Goal: Find specific page/section: Find specific page/section

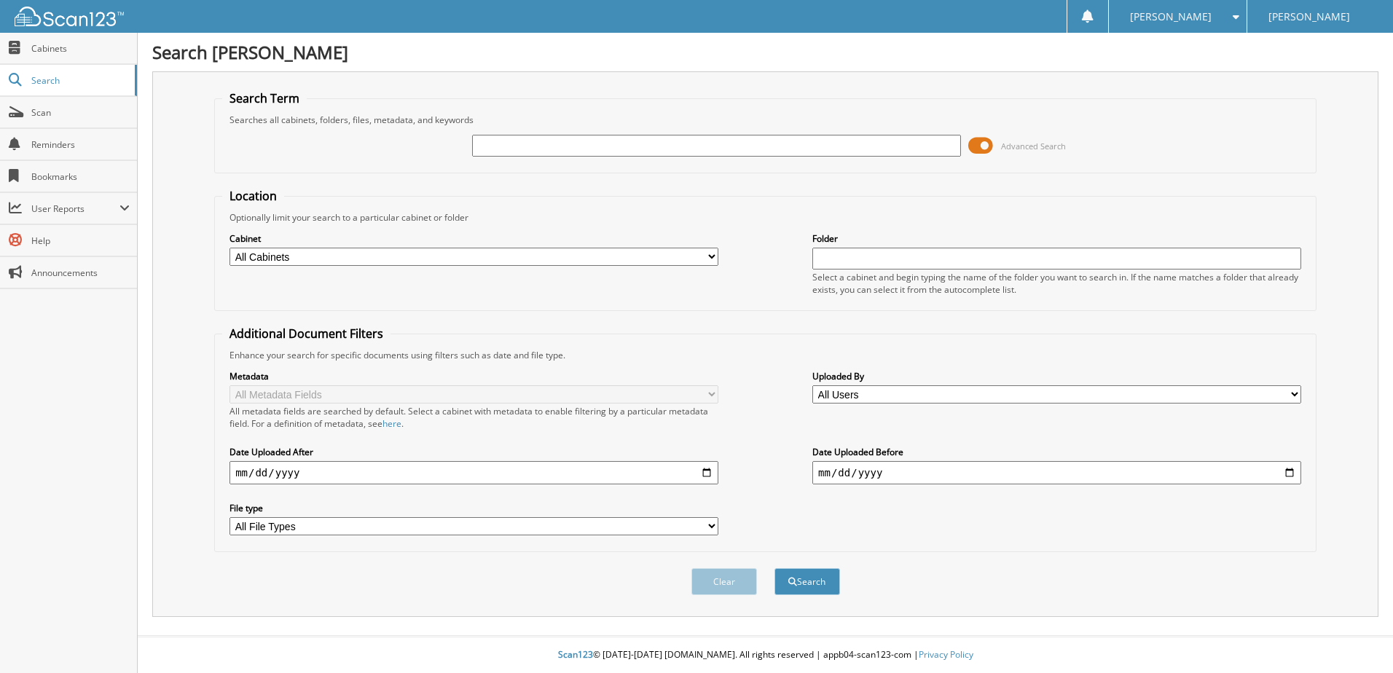
click at [586, 152] on input "text" at bounding box center [716, 146] width 489 height 22
type input "5020689"
click at [774, 568] on button "Search" at bounding box center [807, 581] width 66 height 27
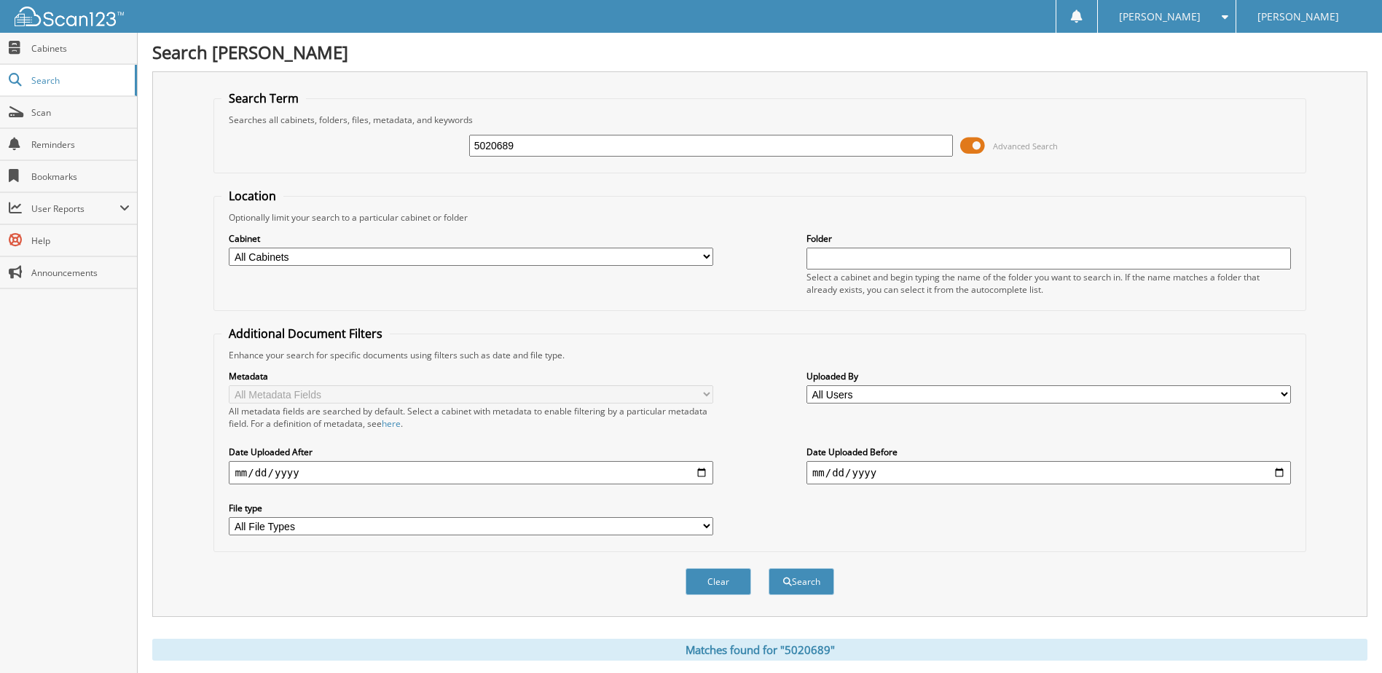
scroll to position [198, 0]
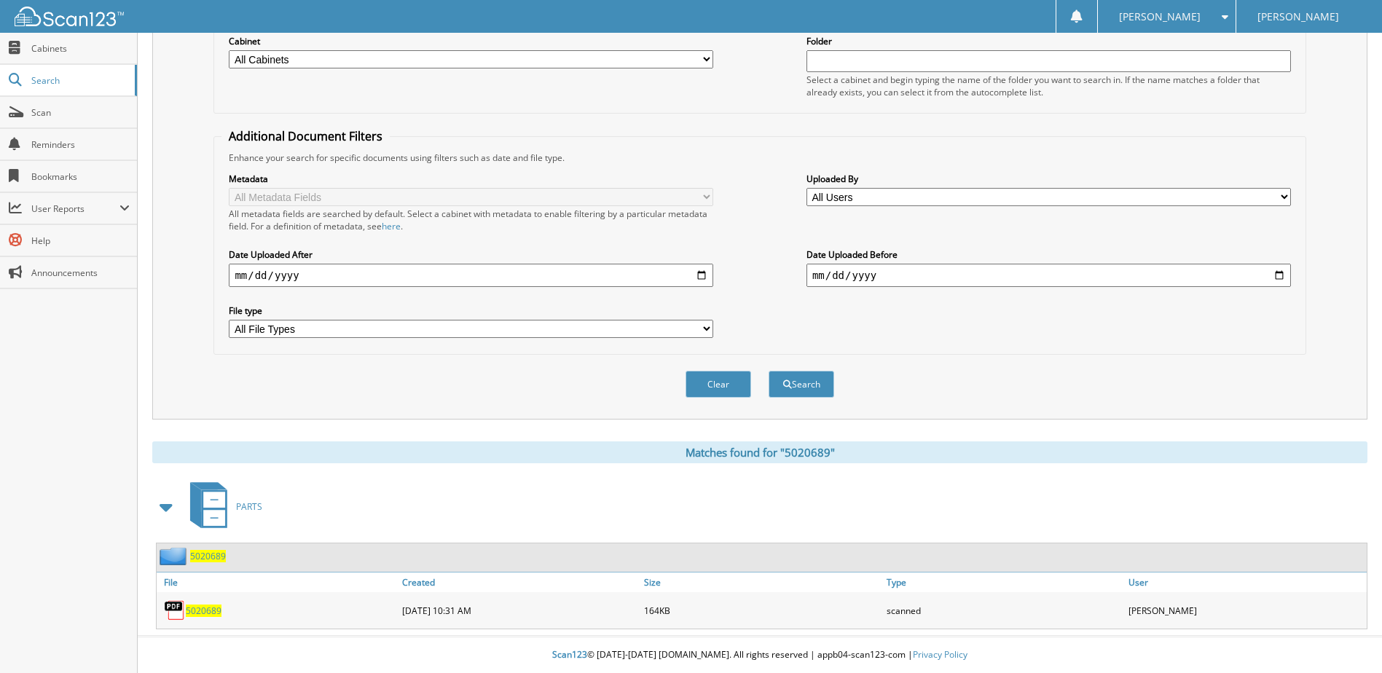
click at [213, 555] on span "5020689" at bounding box center [208, 556] width 36 height 12
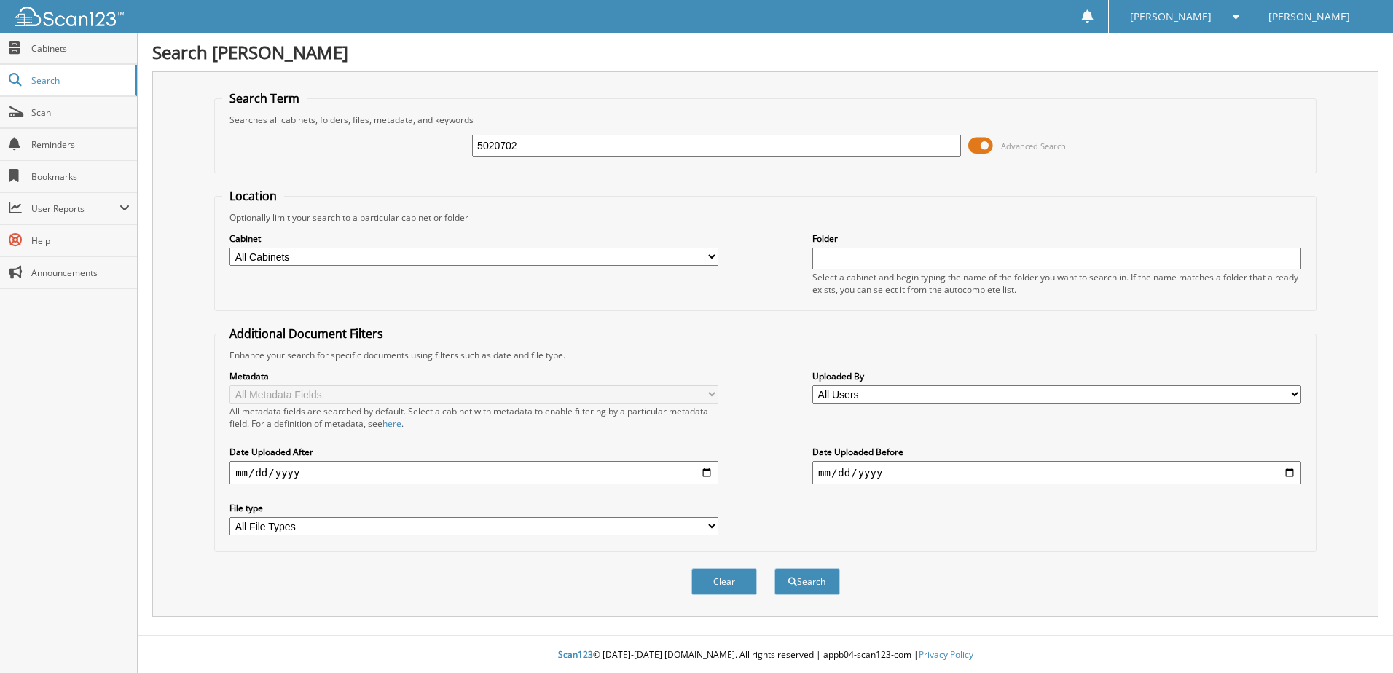
type input "5020702"
click at [774, 568] on button "Search" at bounding box center [807, 581] width 66 height 27
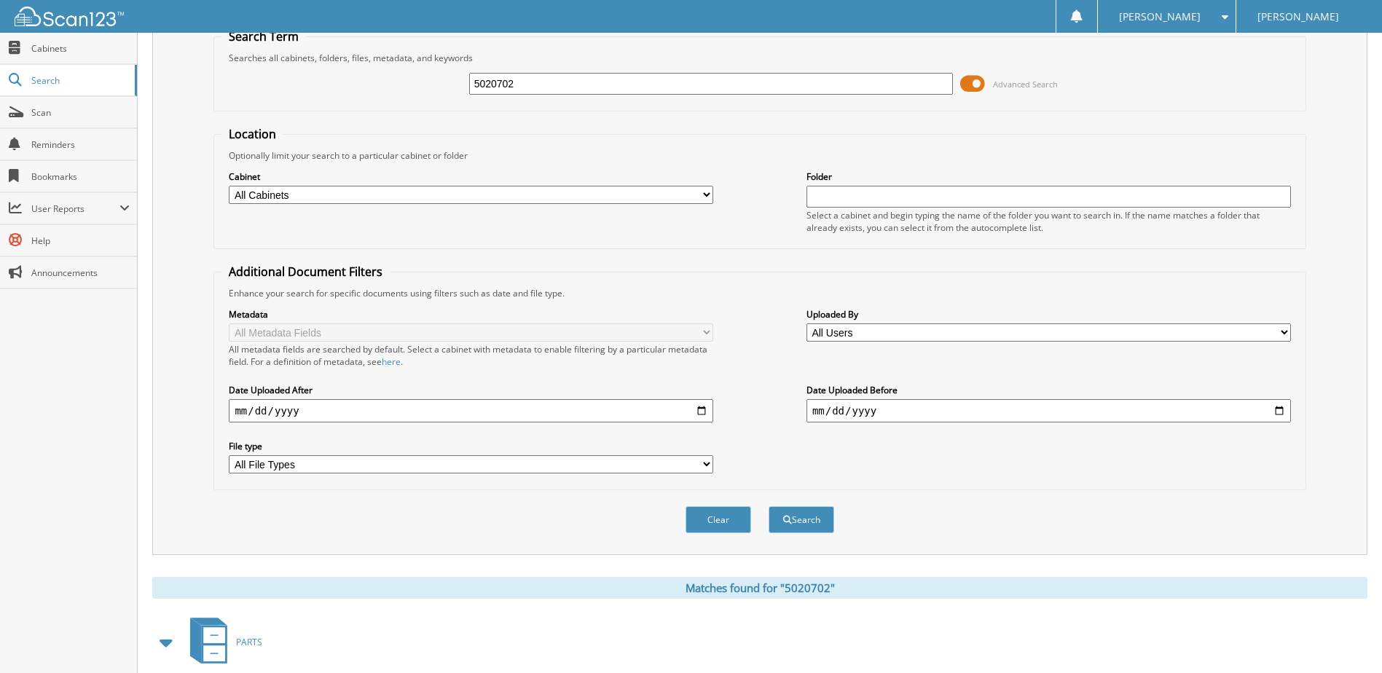
scroll to position [198, 0]
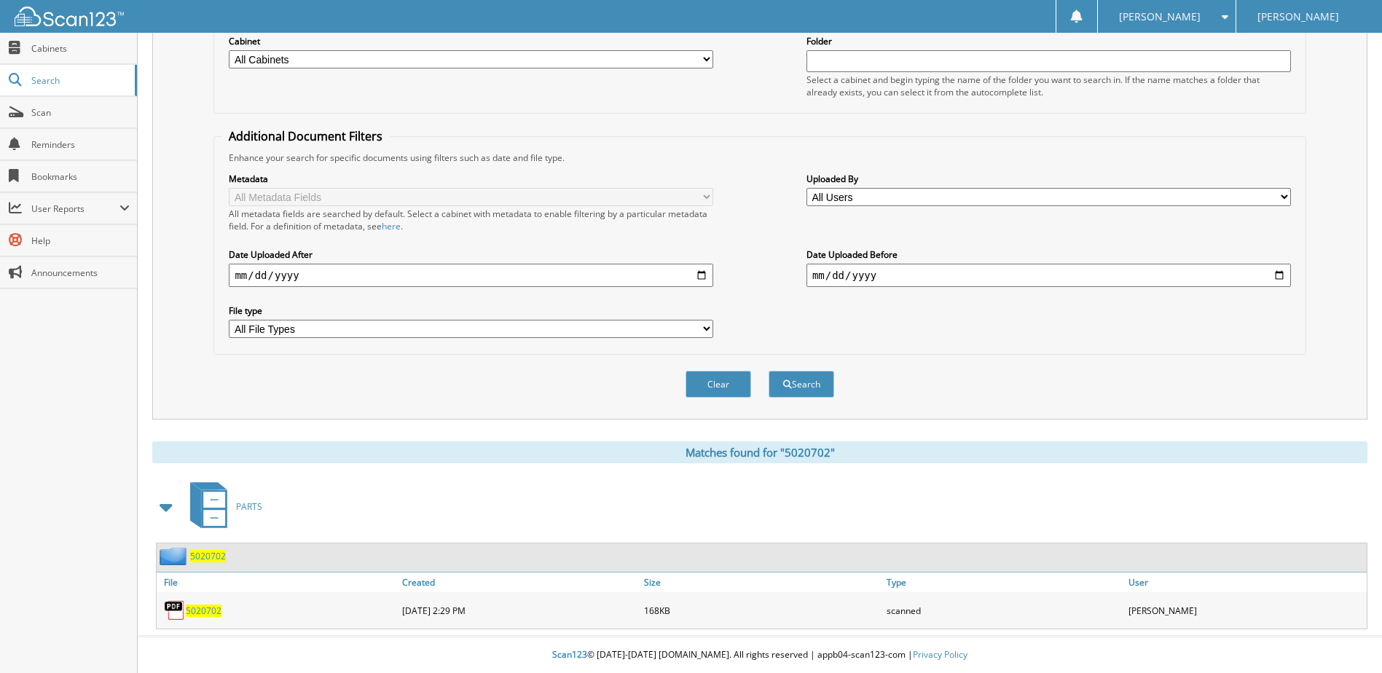
click at [202, 612] on span "5020702" at bounding box center [204, 611] width 36 height 12
